Goal: Task Accomplishment & Management: Complete application form

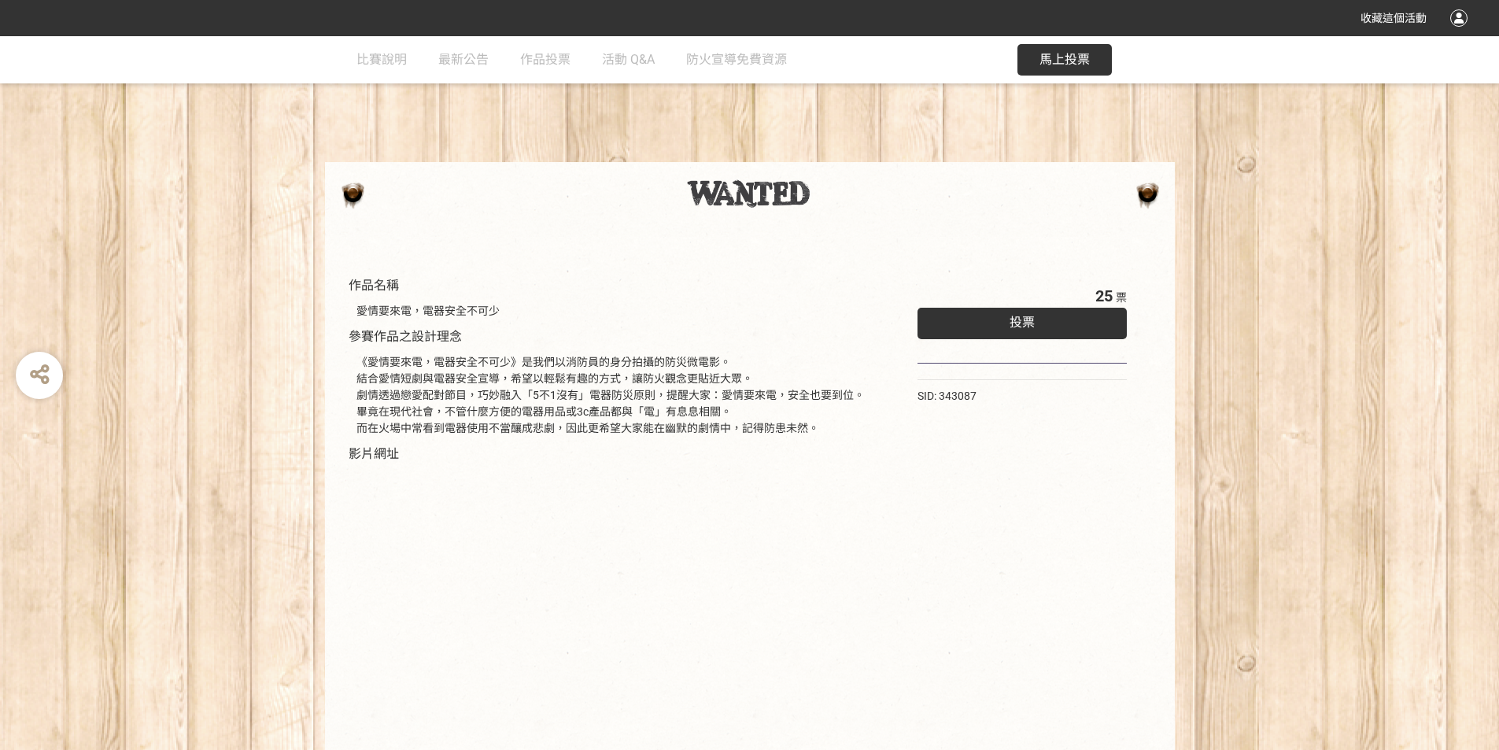
click at [1043, 315] on div "投票" at bounding box center [1022, 323] width 210 height 31
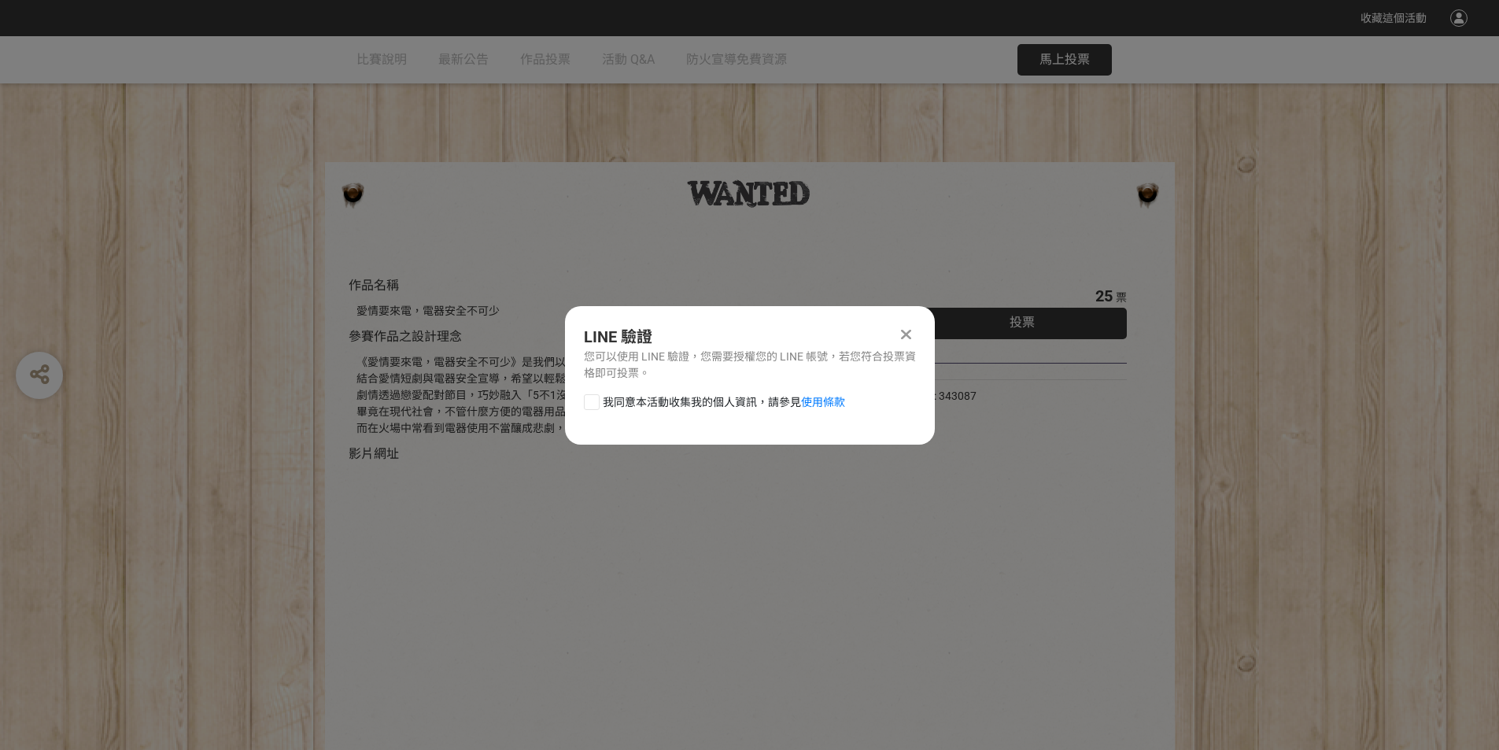
click at [657, 409] on span "我同意本活動收集我的個人資訊，請參見 使用條款" at bounding box center [724, 402] width 242 height 17
click at [595, 407] on input "我同意本活動收集我的個人資訊，請參見 使用條款" at bounding box center [590, 402] width 10 height 10
checkbox input "false"
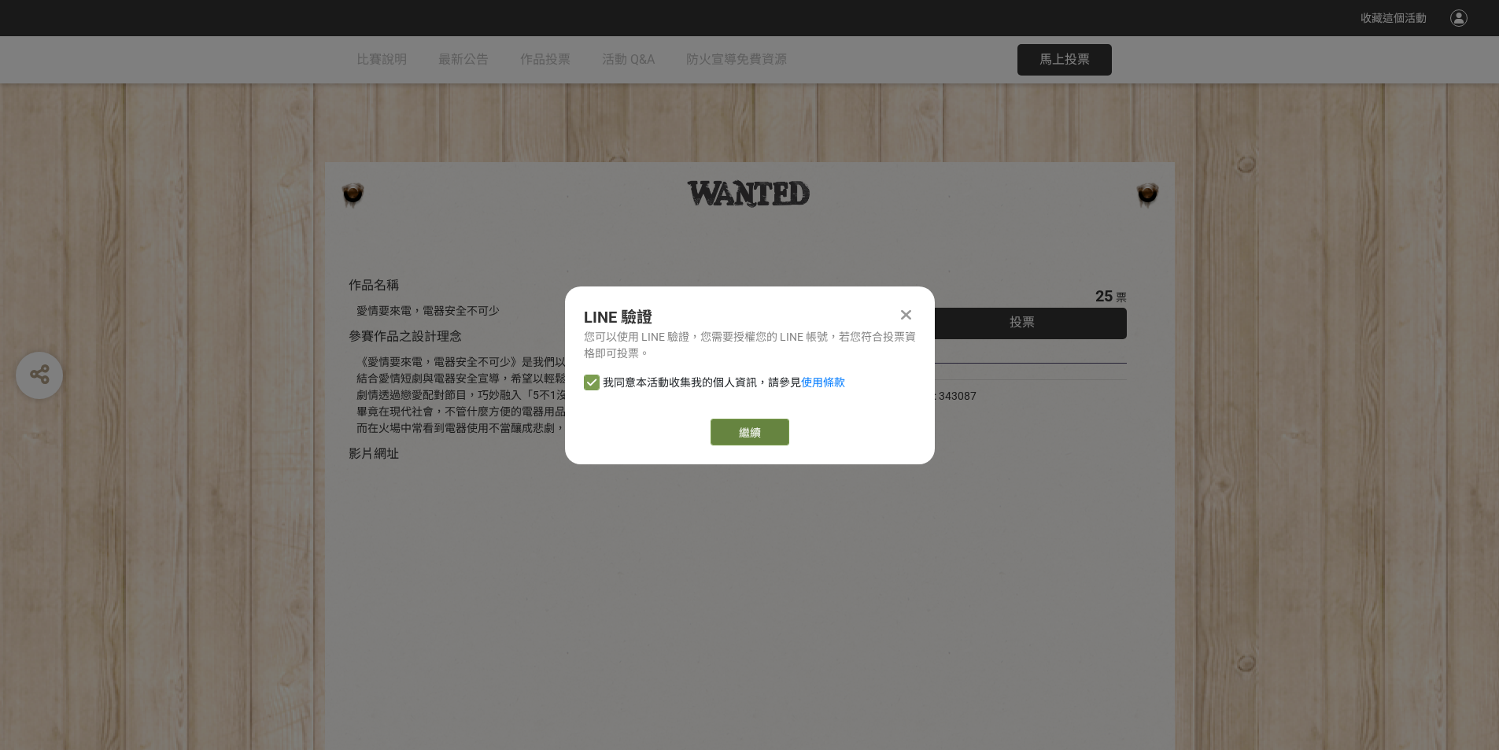
click at [754, 422] on link "繼續" at bounding box center [750, 432] width 79 height 27
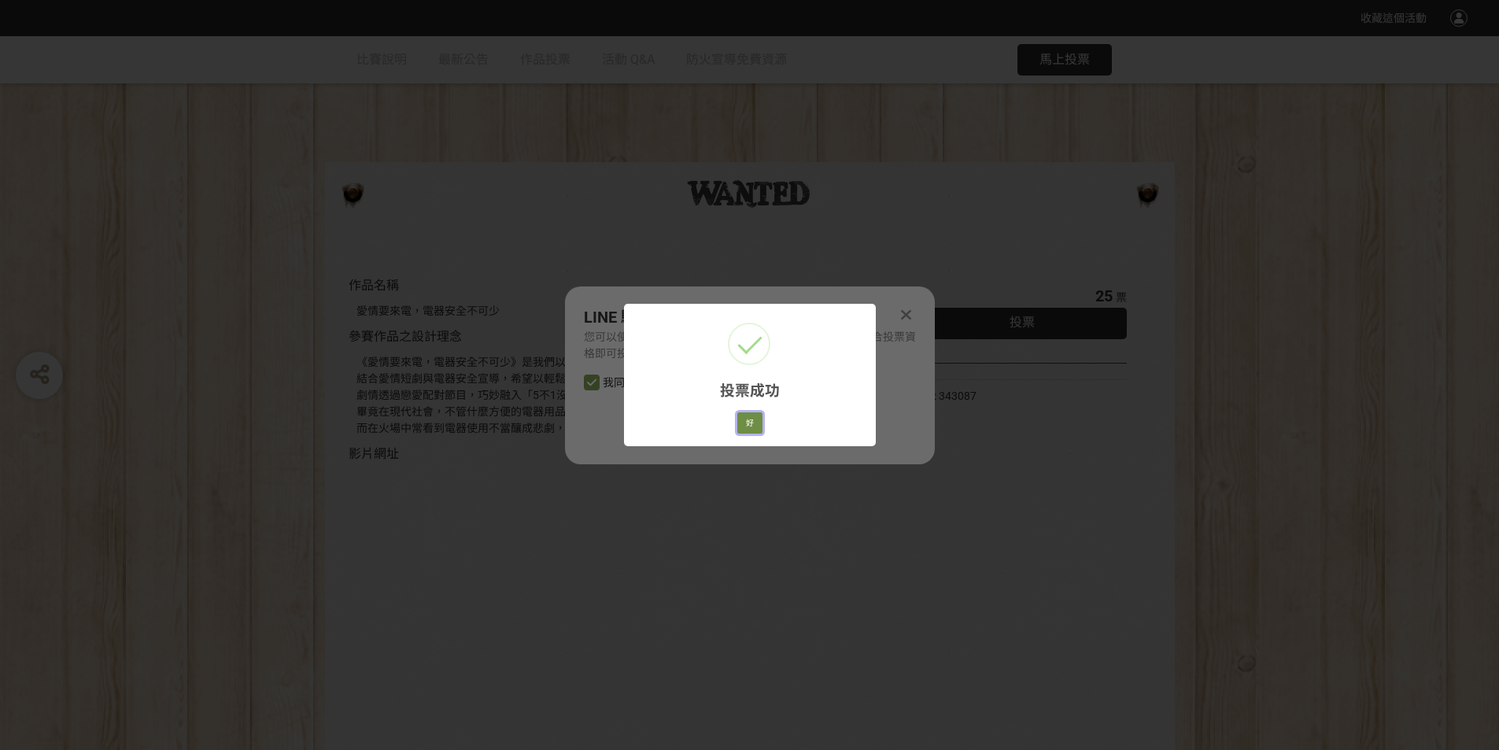
click at [744, 417] on button "好" at bounding box center [749, 423] width 25 height 22
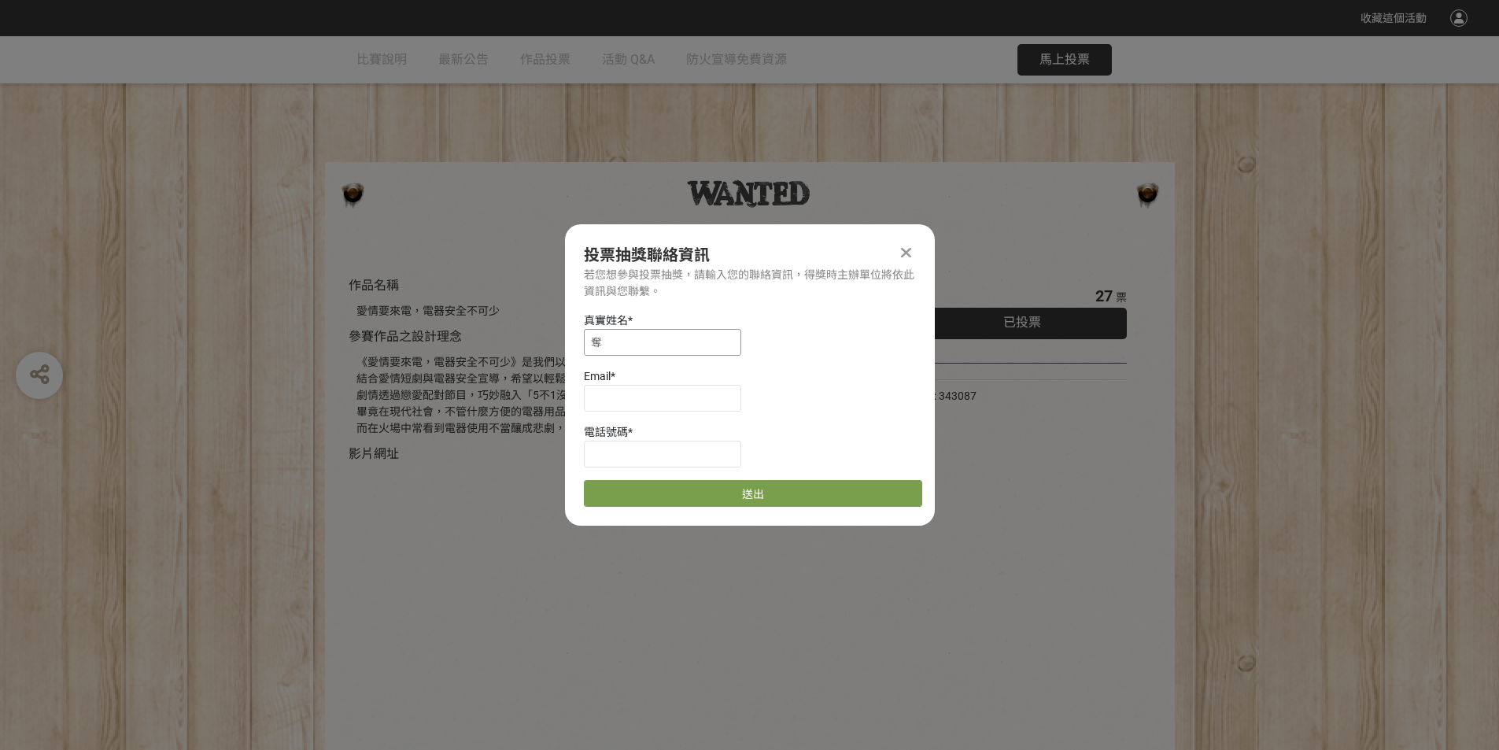
click at [640, 353] on input "奪" at bounding box center [662, 342] width 157 height 27
type input "廖仁鐸"
type input "ㄙㄛ"
type input "[EMAIL_ADDRESS][DOMAIN_NAME]"
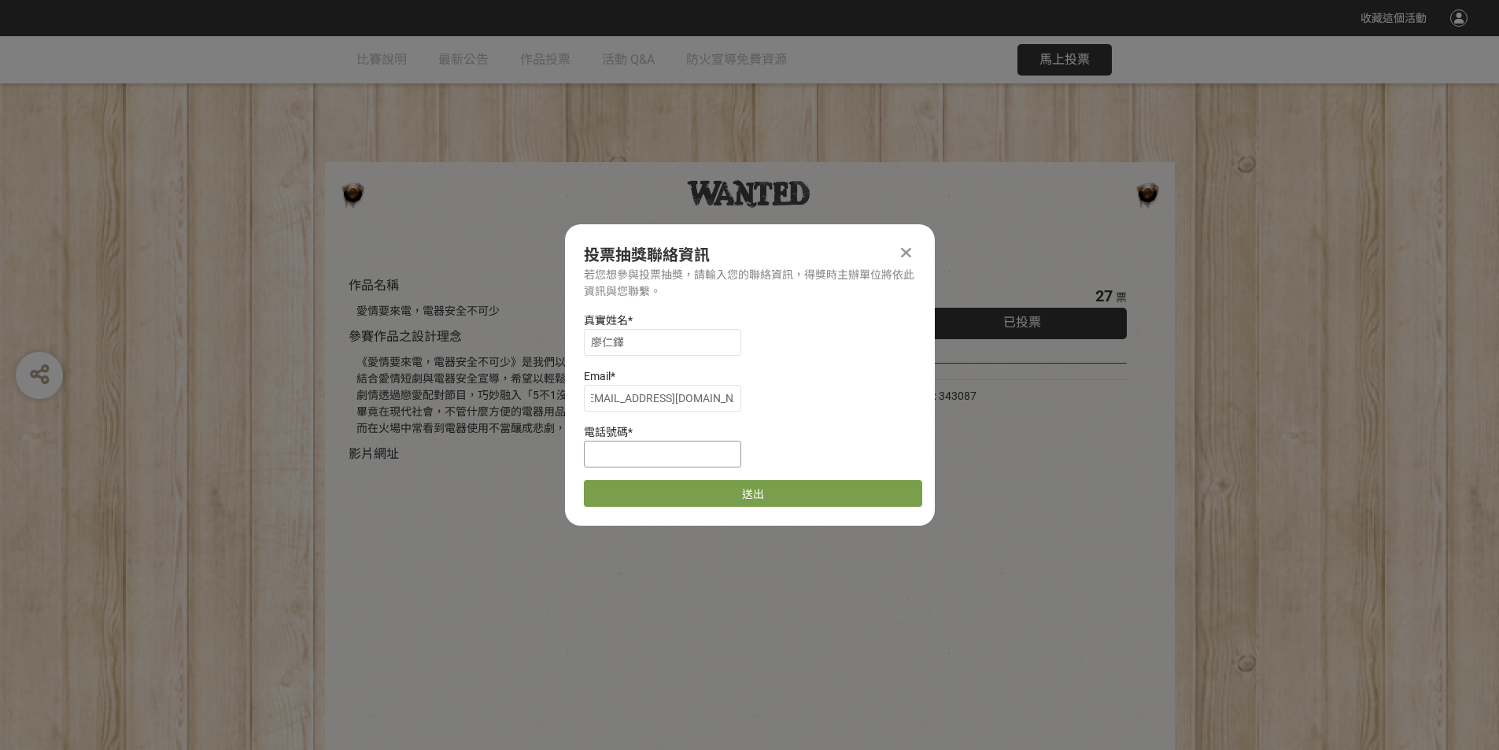
click at [650, 454] on input at bounding box center [662, 454] width 157 height 27
type input "0988691178"
click at [693, 512] on div "投票抽獎聯絡資訊 若您想參與投票抽獎，請輸入您的聯絡資訊，得獎時主辦單位將依此資訊與您聯繫。 真實姓名 * [PERSON_NAME] * [EMAIL_AD…" at bounding box center [750, 374] width 370 height 301
click at [693, 500] on button "送出" at bounding box center [753, 493] width 338 height 27
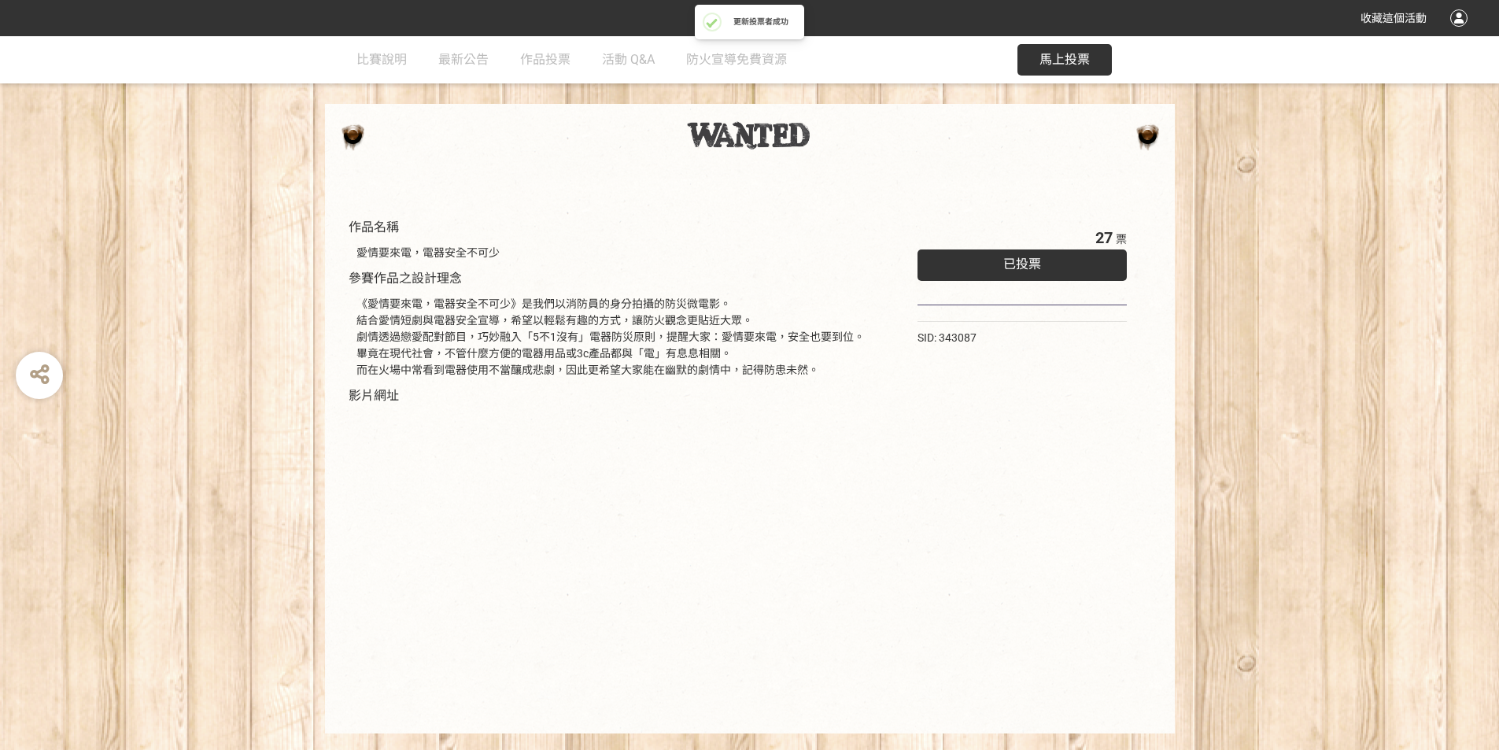
scroll to position [94, 0]
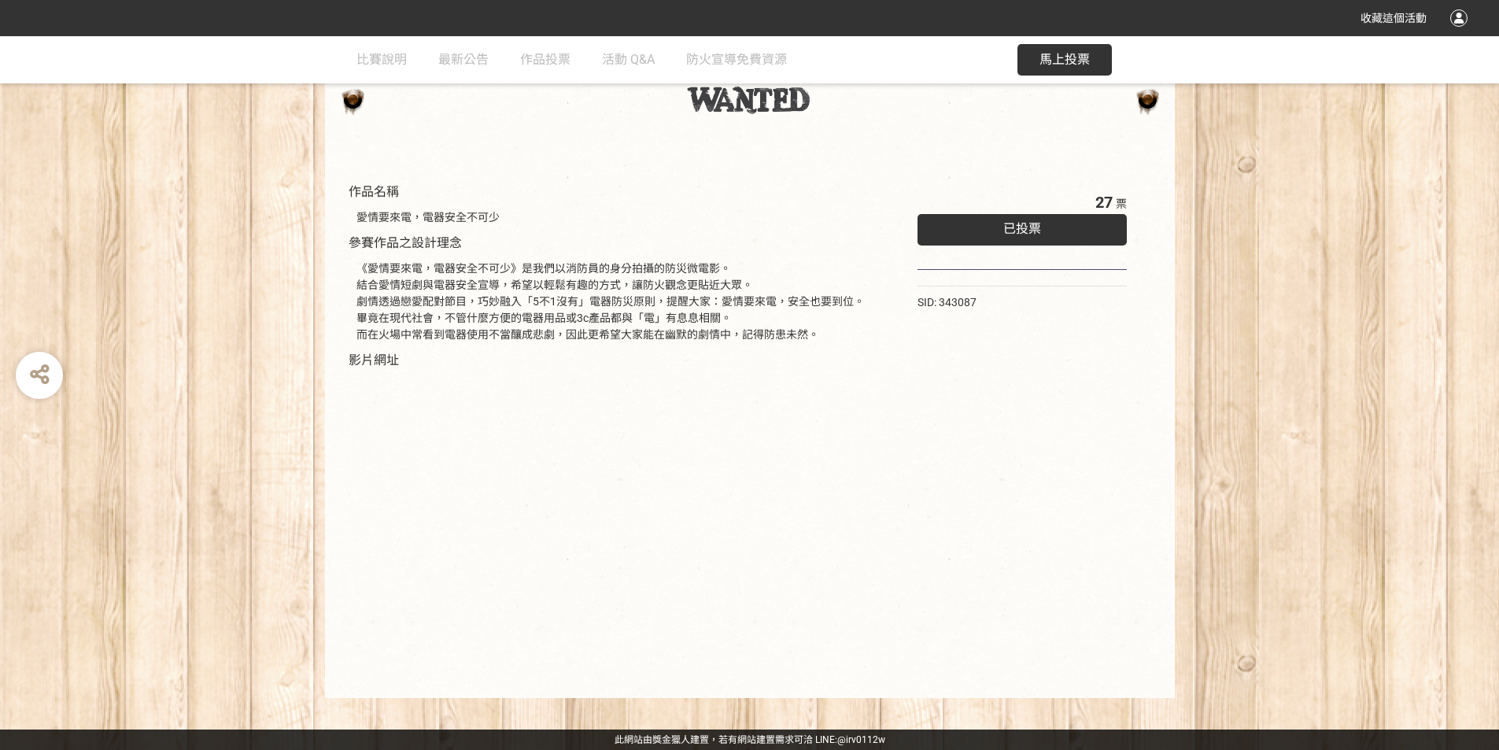
click at [1040, 239] on div "已投票" at bounding box center [1022, 229] width 210 height 31
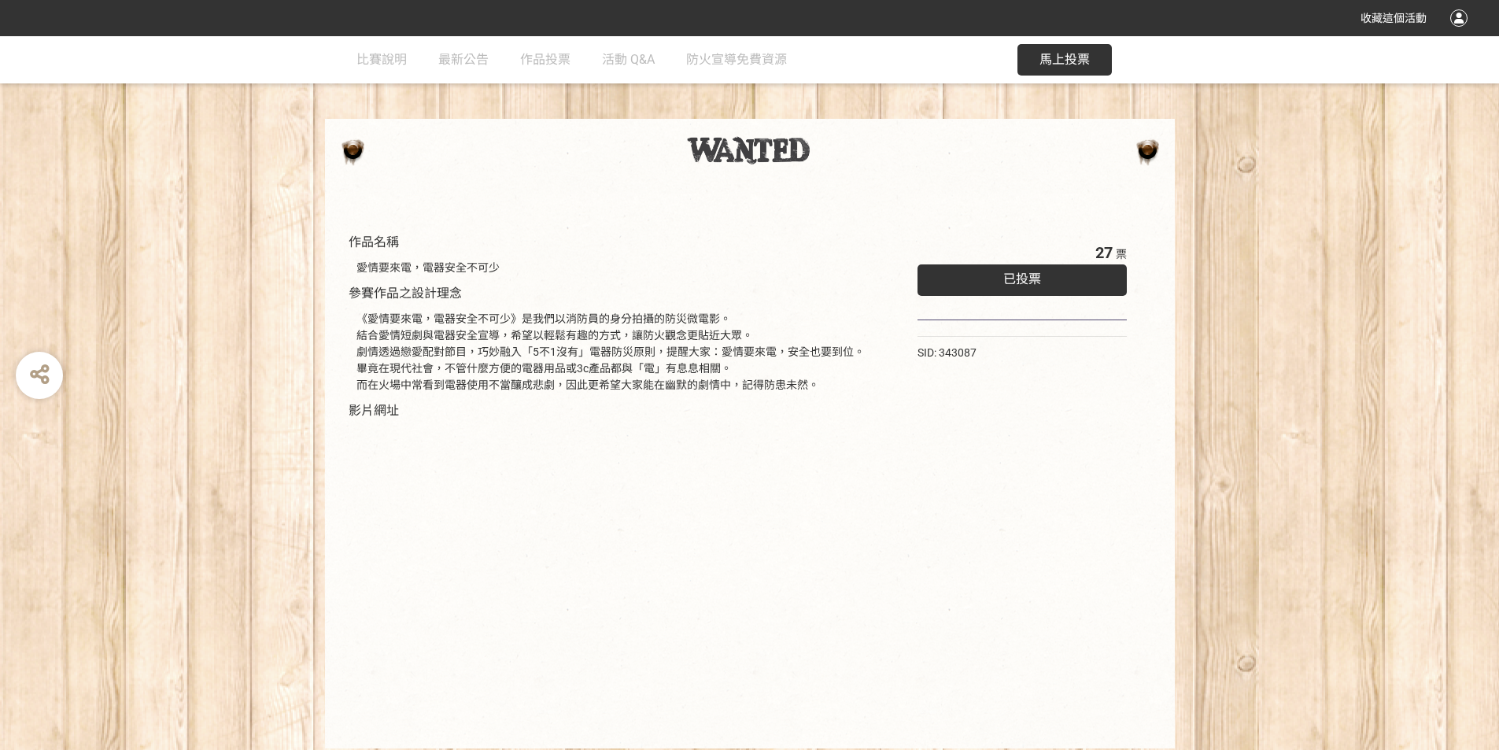
scroll to position [0, 0]
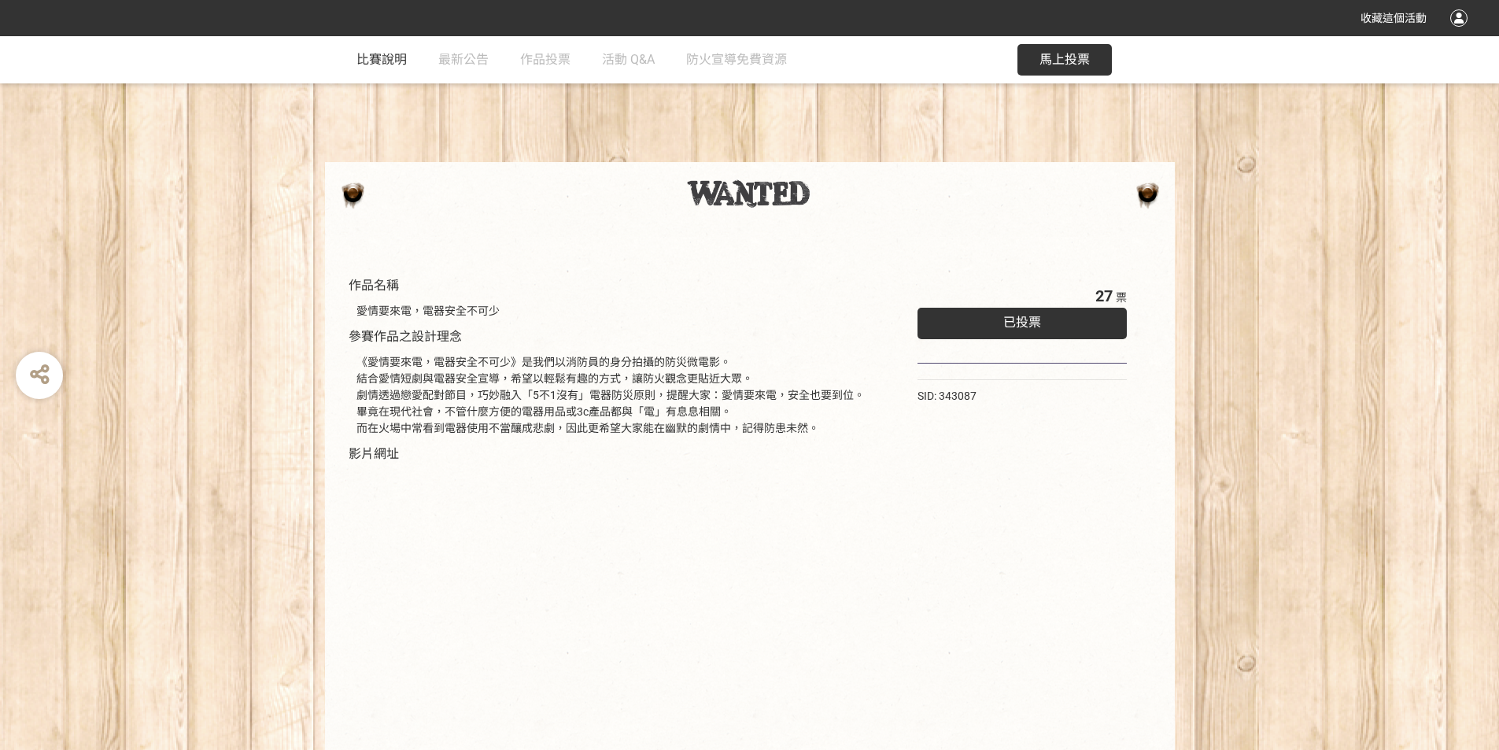
click at [401, 65] on span "比賽說明" at bounding box center [381, 59] width 50 height 15
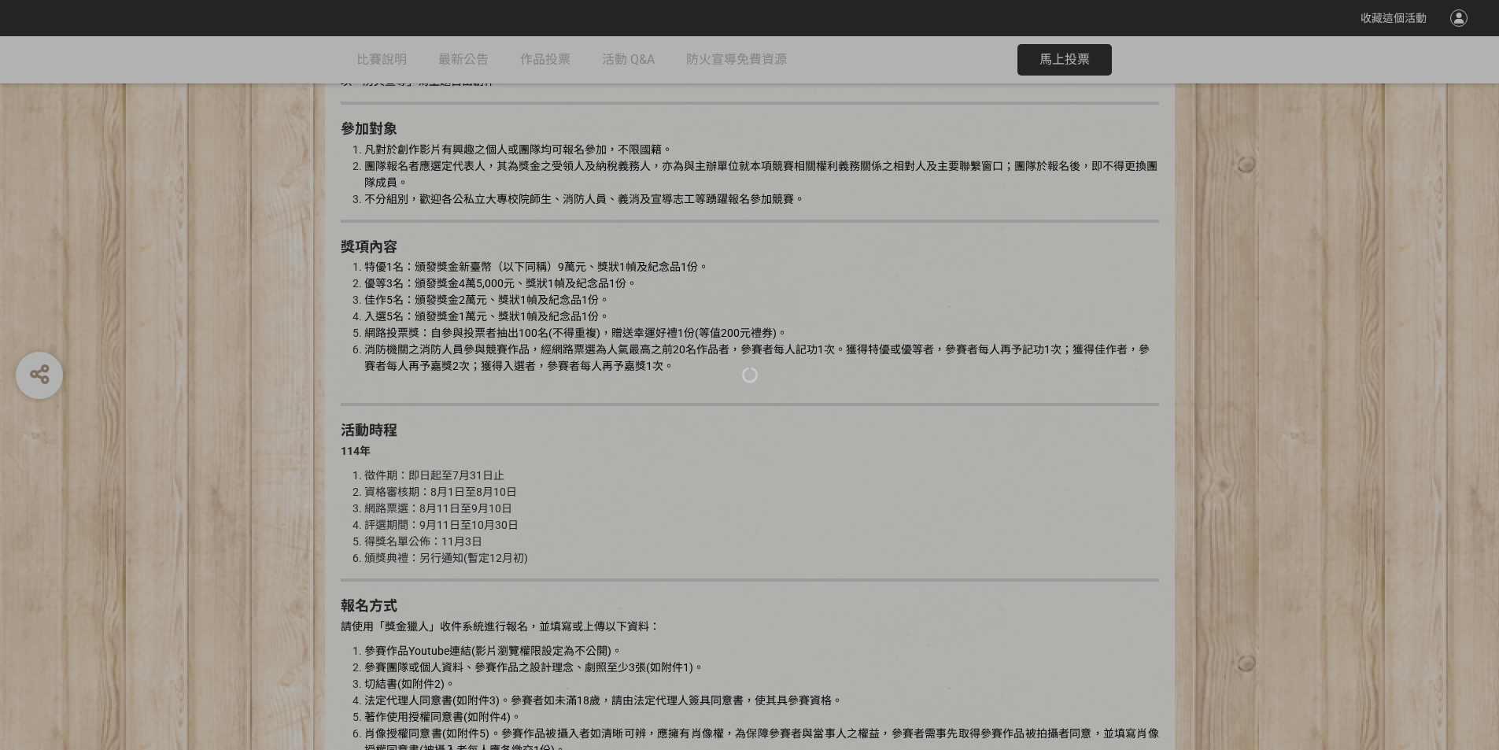
scroll to position [698, 0]
